Goal: Entertainment & Leisure: Consume media (video, audio)

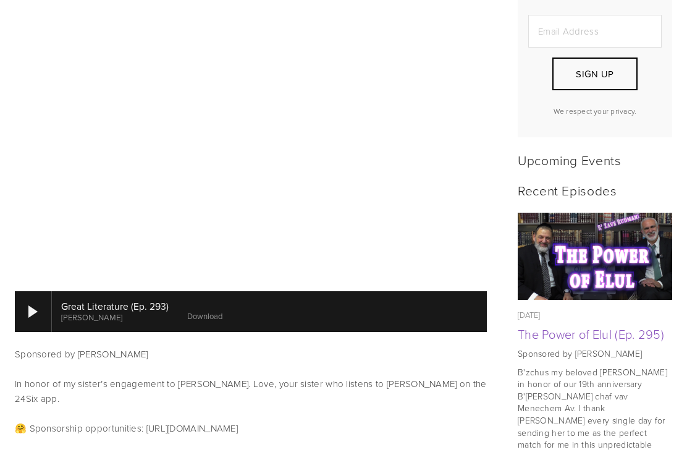
scroll to position [454, 0]
click at [38, 300] on div at bounding box center [33, 311] width 37 height 41
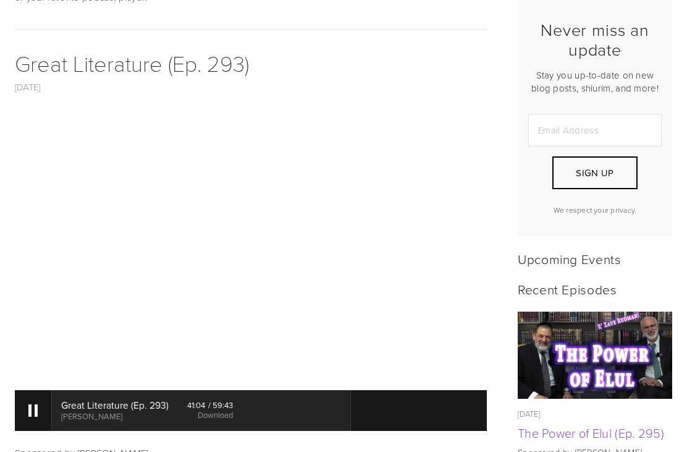
scroll to position [355, 0]
click at [32, 404] on div at bounding box center [32, 410] width 9 height 12
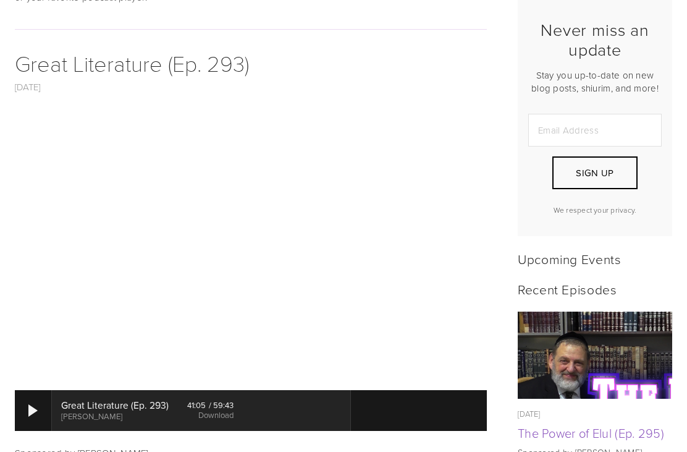
scroll to position [354, 0]
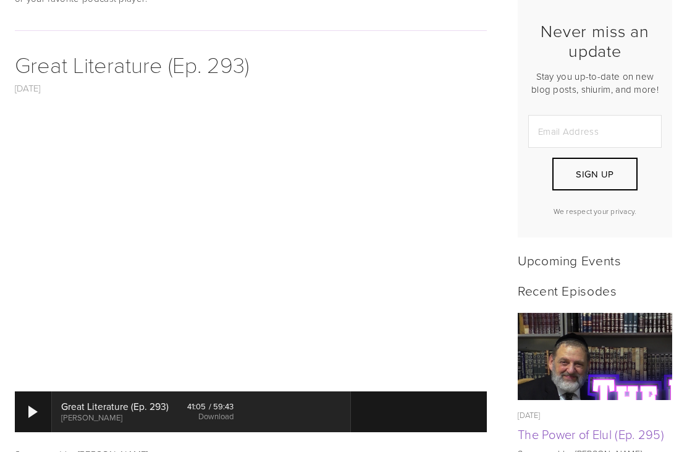
click at [31, 405] on div at bounding box center [32, 411] width 9 height 12
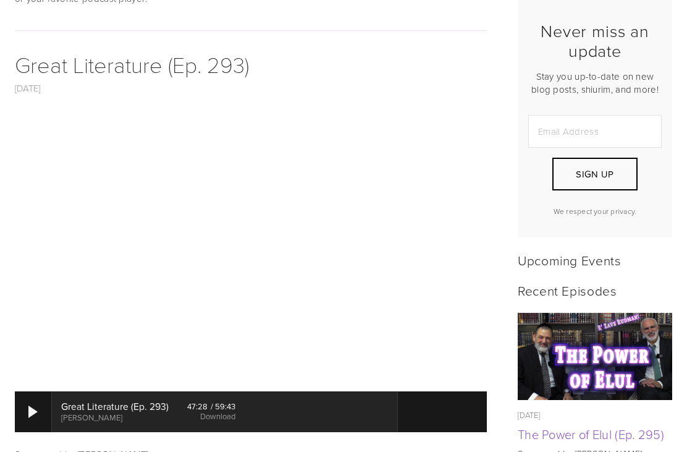
click at [29, 405] on div at bounding box center [32, 411] width 9 height 12
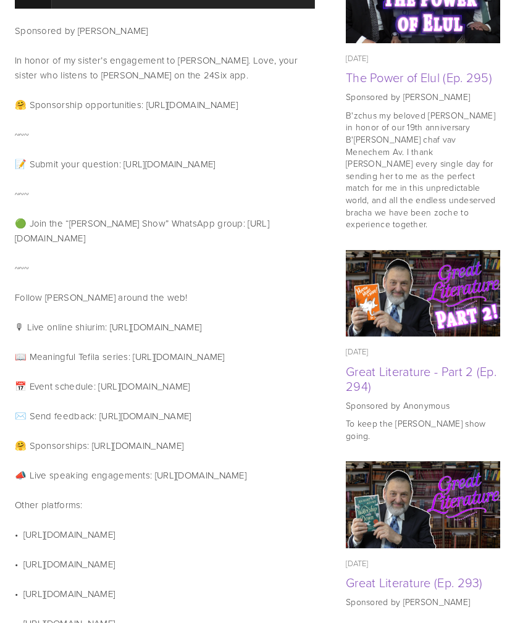
scroll to position [772, 0]
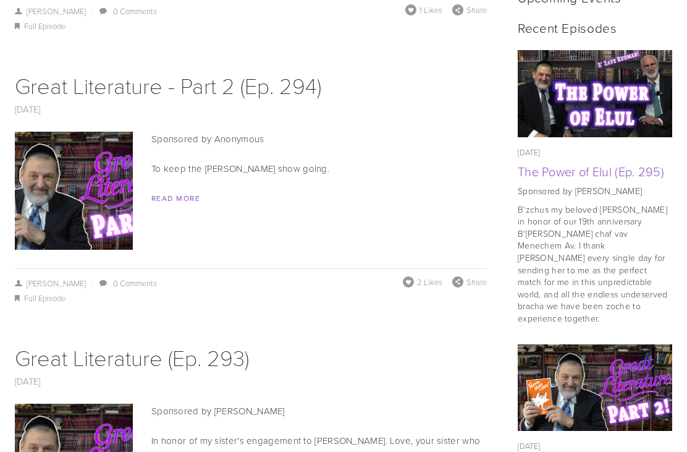
scroll to position [539, 0]
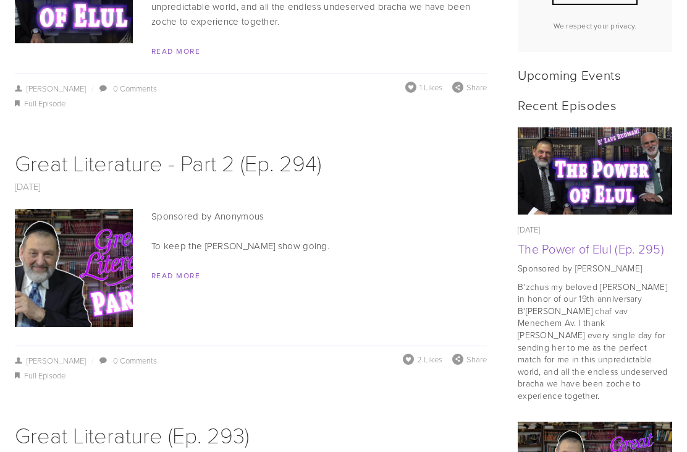
click at [92, 249] on img at bounding box center [74, 268] width 210 height 118
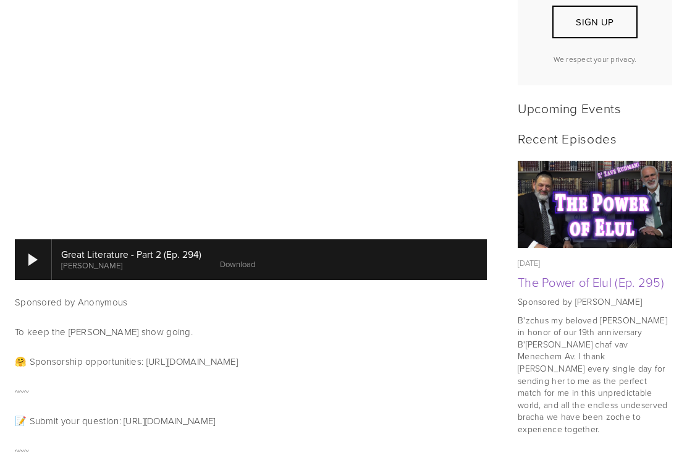
scroll to position [508, 0]
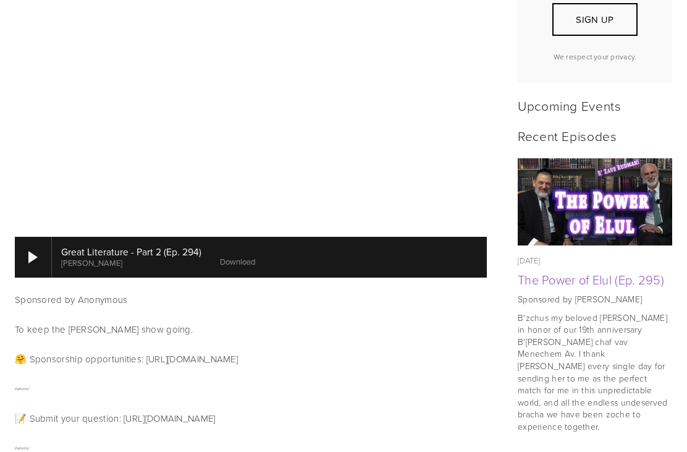
click at [38, 237] on div at bounding box center [33, 257] width 37 height 41
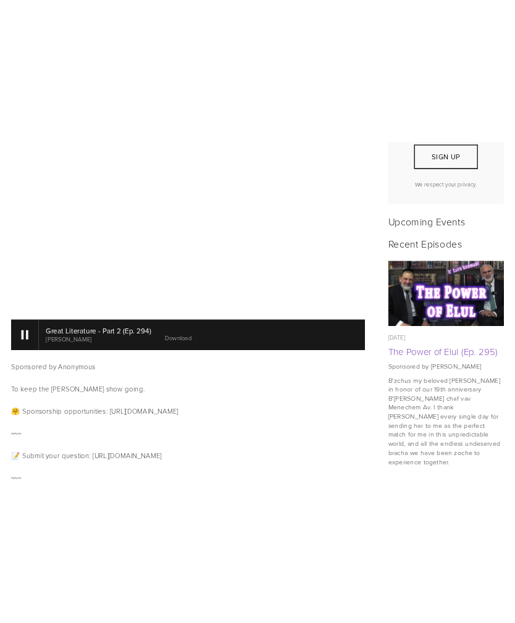
scroll to position [403, 0]
